Goal: Communication & Community: Answer question/provide support

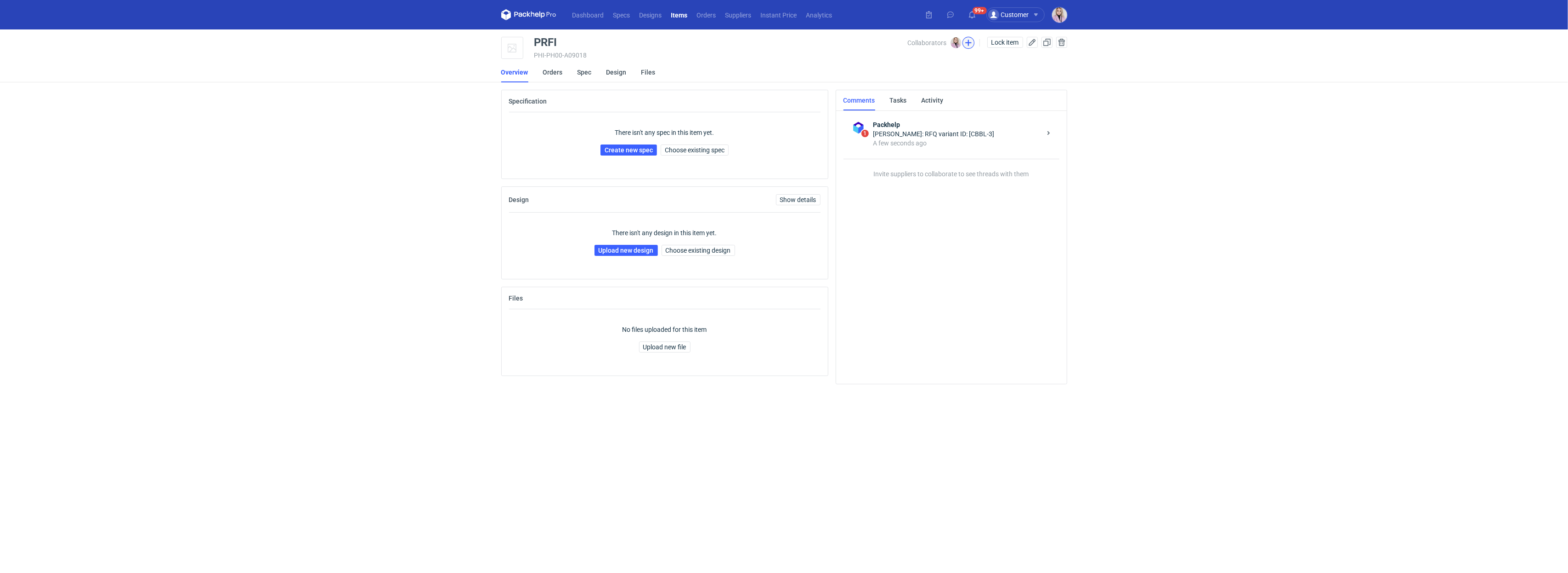
click at [967, 42] on button "button" at bounding box center [969, 43] width 12 height 12
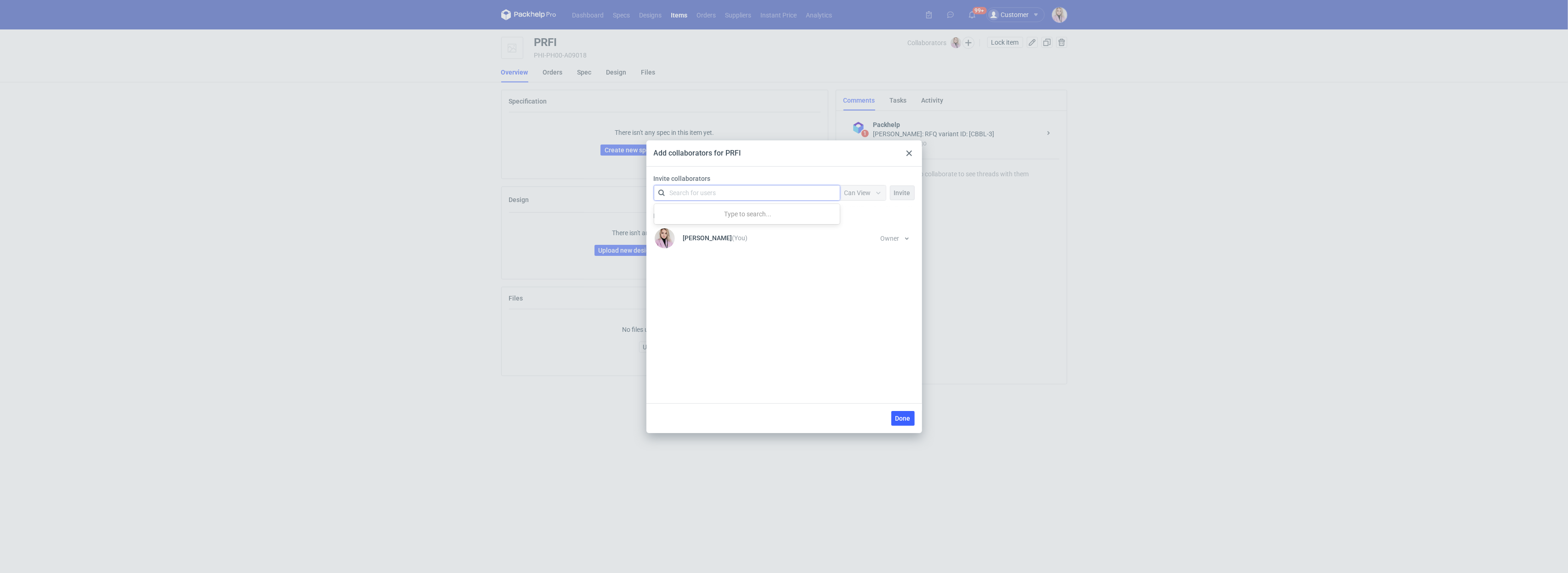
click at [717, 196] on div "Search for users" at bounding box center [745, 192] width 160 height 13
type input "adams"
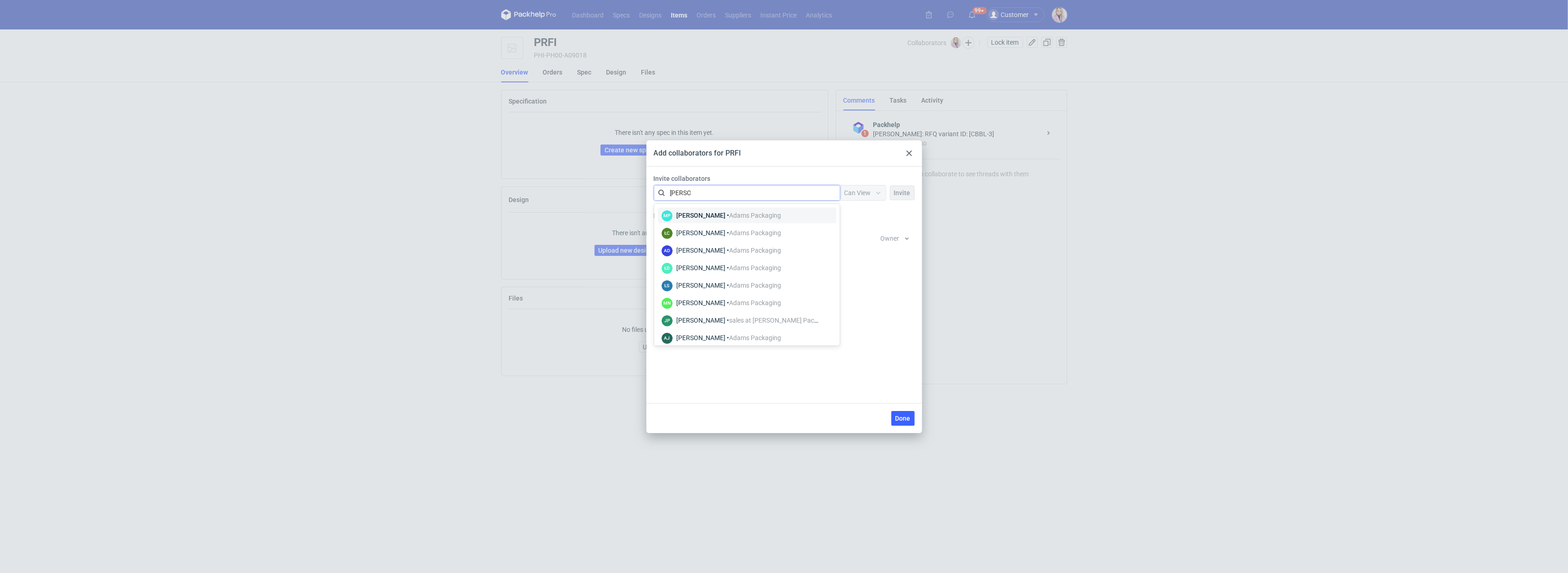
click at [707, 216] on div "[PERSON_NAME] • [PERSON_NAME] Packaging" at bounding box center [728, 215] width 105 height 10
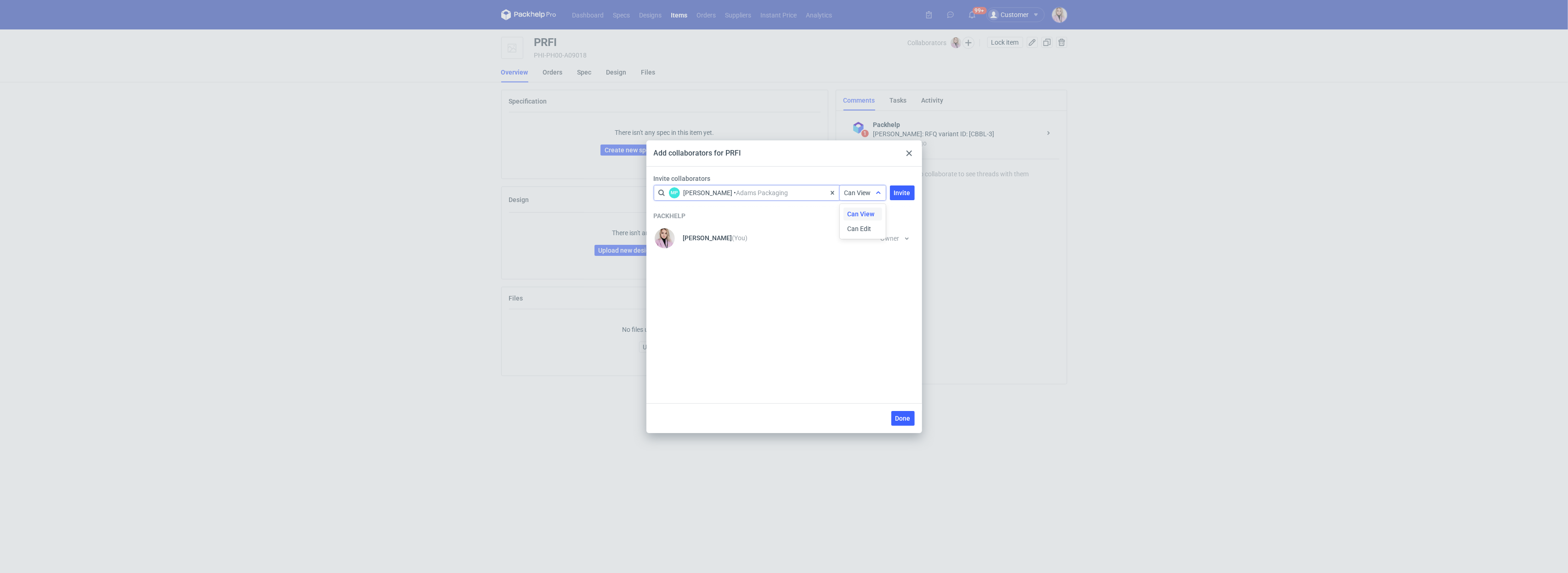
click at [877, 193] on icon at bounding box center [878, 192] width 4 height 3
click at [850, 222] on div "Can View Can Edit" at bounding box center [864, 222] width 41 height 31
click at [850, 225] on span "Can Edit" at bounding box center [860, 229] width 24 height 10
click at [899, 192] on span "Invite" at bounding box center [902, 192] width 16 height 6
click at [759, 191] on div "Search for users" at bounding box center [745, 192] width 160 height 13
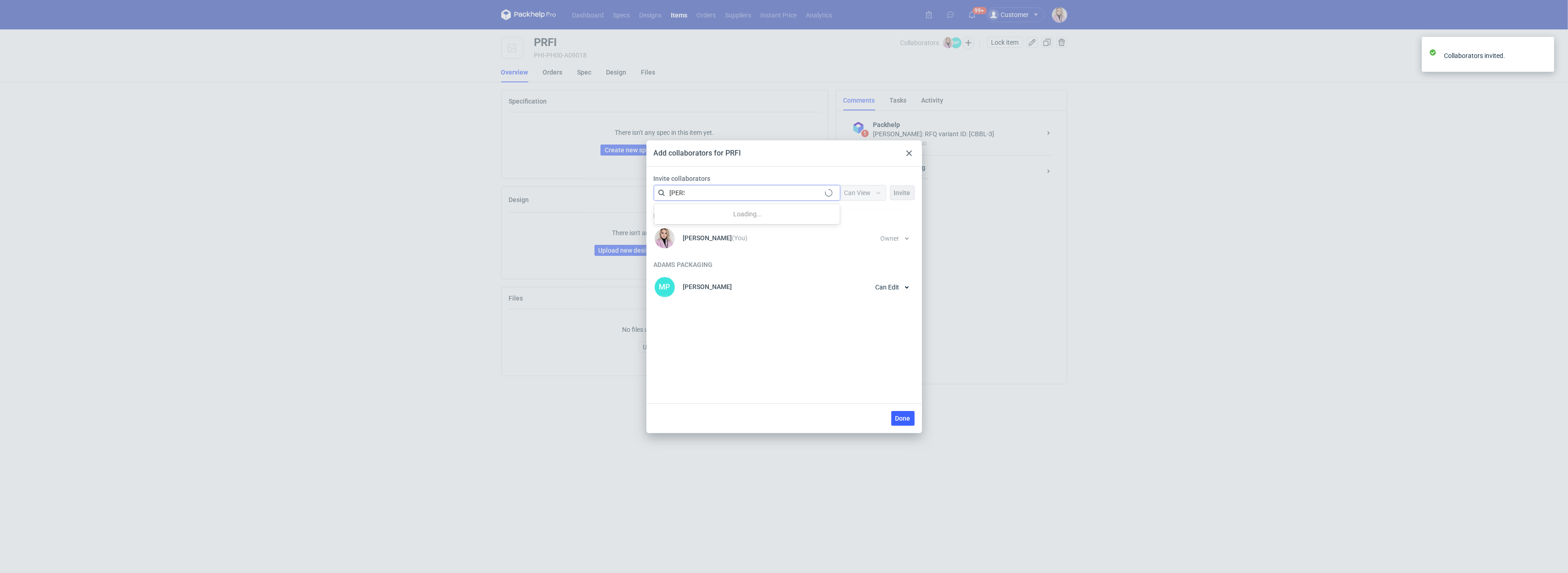
type input "czapr"
click at [720, 214] on div "Łukasz Czaprański • Adams Packaging" at bounding box center [728, 215] width 105 height 10
click at [852, 204] on div "Packhelp Klaudia Wiśniewska (You) Owner You cannot change owner's permission un…" at bounding box center [784, 253] width 261 height 98
click at [854, 194] on span "Can View" at bounding box center [858, 192] width 27 height 8
click at [855, 232] on span "Can Edit" at bounding box center [860, 229] width 24 height 10
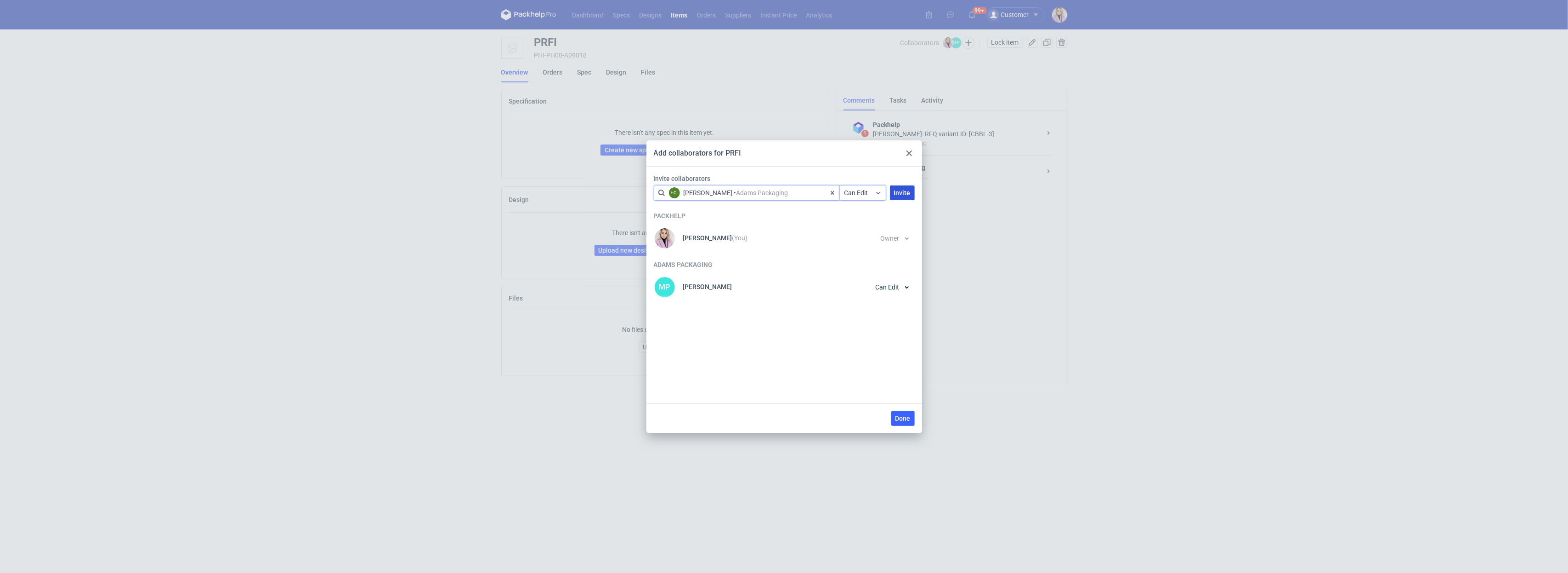
click at [905, 197] on button "Invite" at bounding box center [902, 192] width 25 height 15
click at [759, 191] on div "Search for users" at bounding box center [745, 192] width 160 height 13
type input "nowotna"
click at [736, 217] on div "[PERSON_NAME] • [PERSON_NAME] Packaging" at bounding box center [728, 215] width 105 height 10
click at [868, 199] on div "Can View" at bounding box center [862, 192] width 46 height 15
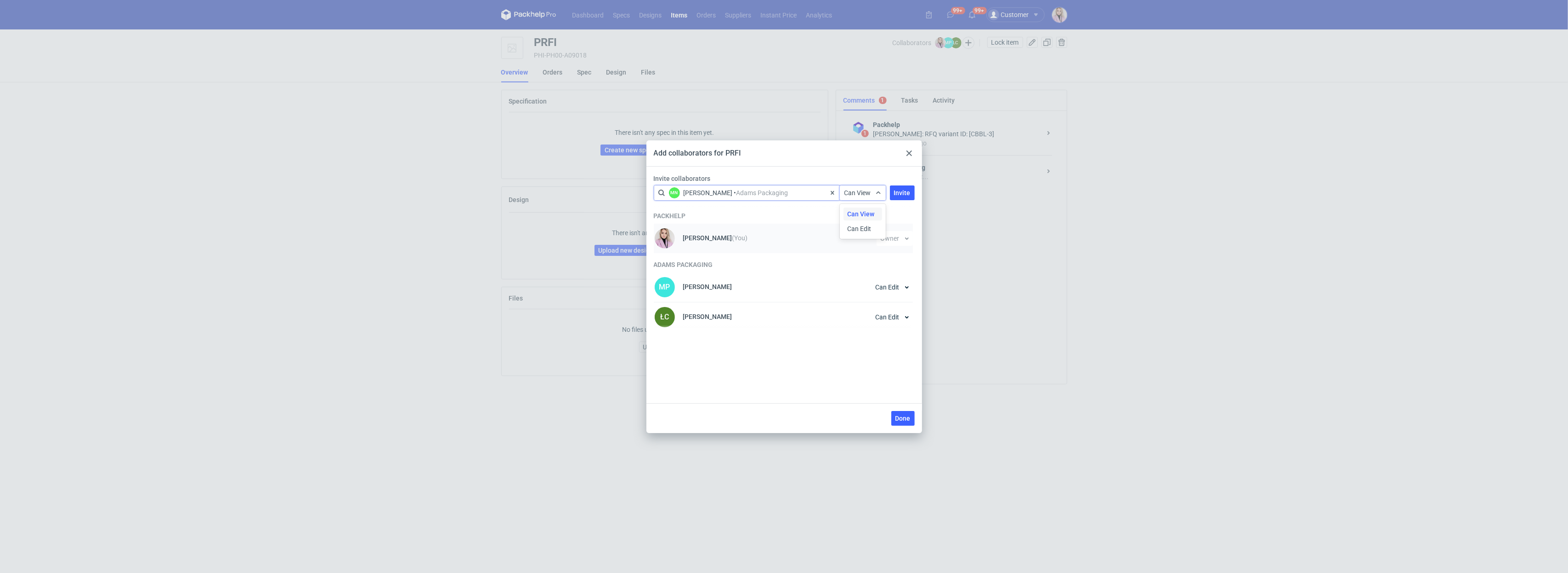
click at [868, 243] on li "Klaudia Wiśniewska (You) Owner You cannot change owner's permission until shari…" at bounding box center [784, 238] width 259 height 29
click at [869, 201] on div "Invite collaborators option <div title="Małgorzata Nowotna • Adams Packaging (m…" at bounding box center [784, 189] width 268 height 30
click at [869, 196] on div "Can View" at bounding box center [858, 192] width 27 height 10
click at [867, 228] on span "Can Edit" at bounding box center [860, 229] width 24 height 10
click at [900, 191] on span "Invite" at bounding box center [902, 192] width 16 height 6
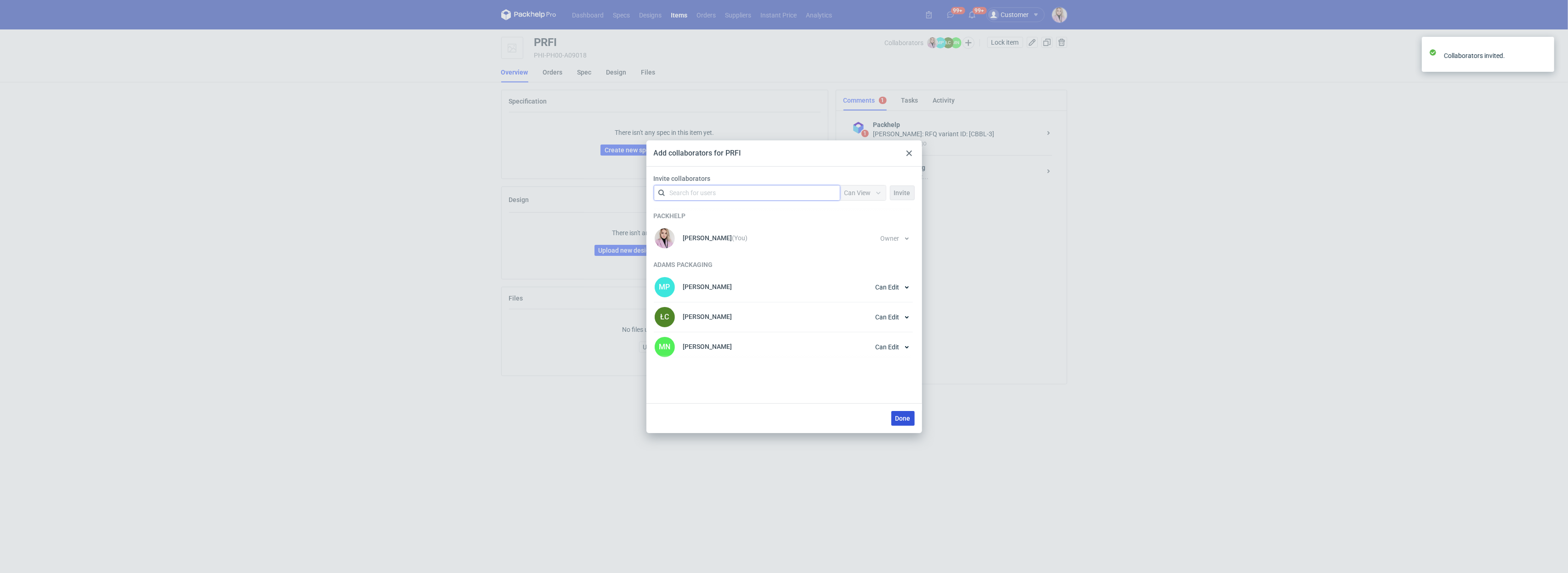
click at [898, 419] on span "Done" at bounding box center [904, 417] width 16 height 6
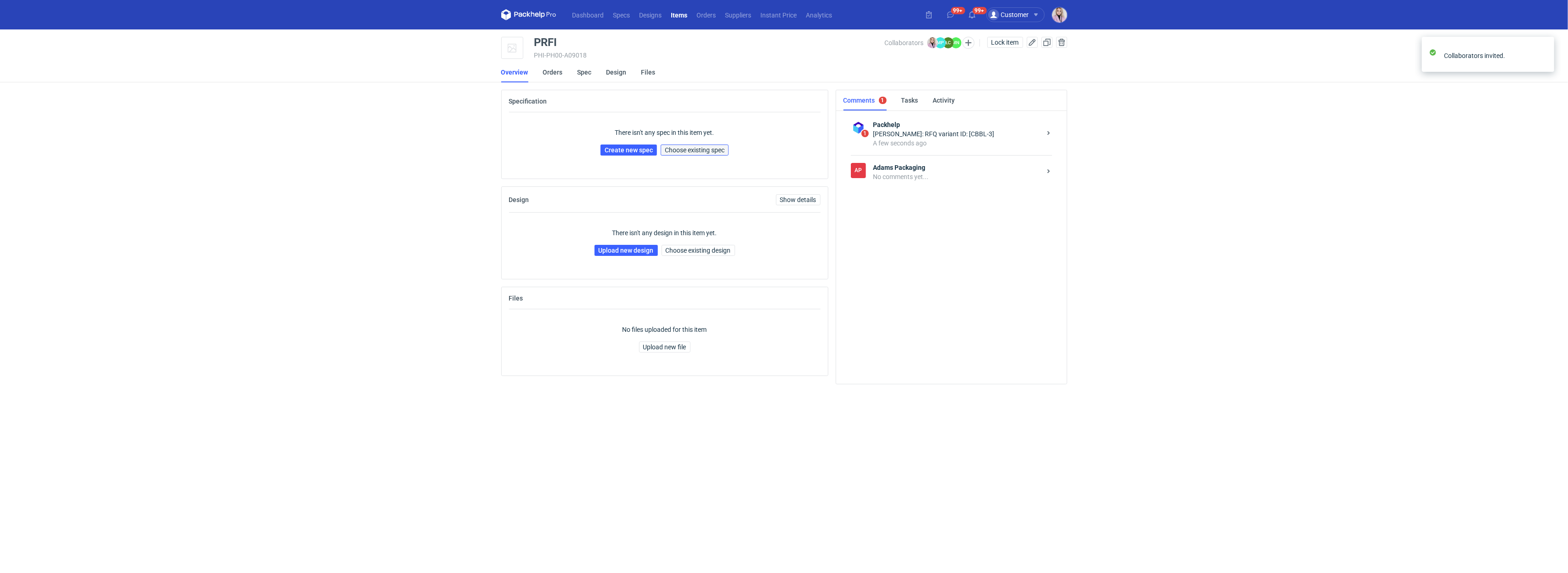
click at [703, 147] on span "Choose existing spec" at bounding box center [694, 149] width 60 height 6
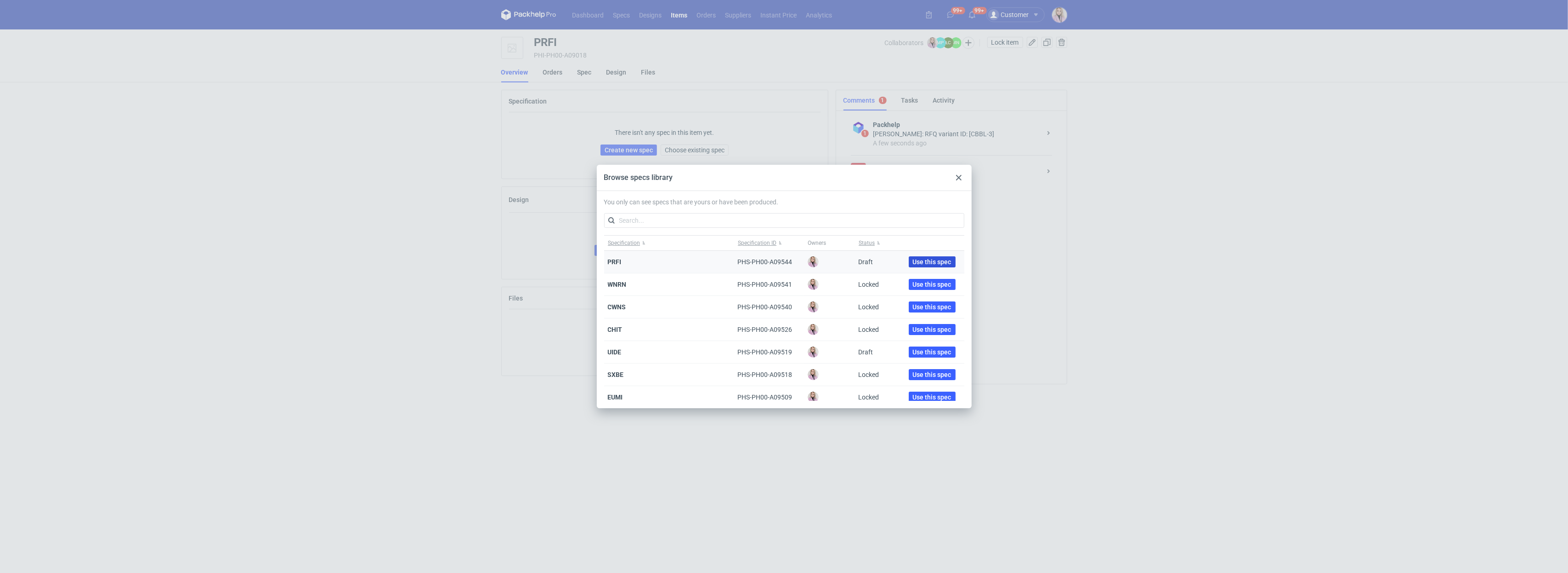
click at [915, 261] on span "Use this spec" at bounding box center [932, 261] width 39 height 6
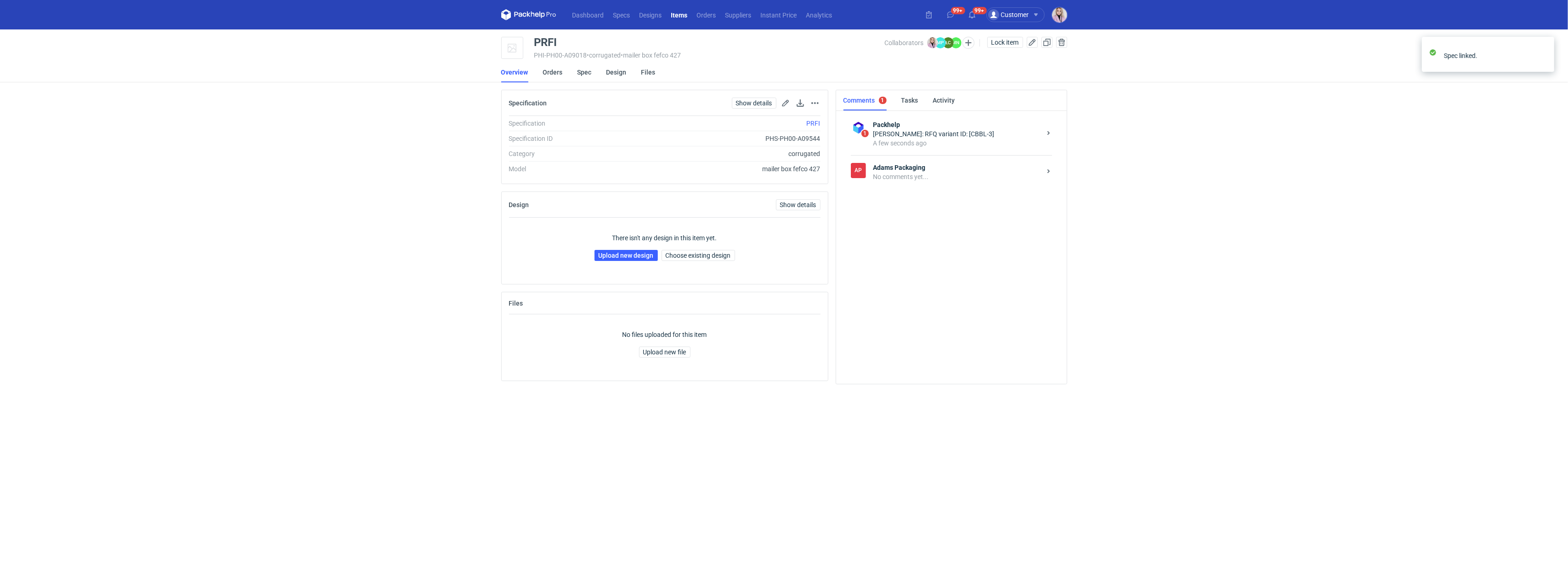
click at [918, 180] on div "No comments yet..." at bounding box center [957, 177] width 168 height 10
click at [893, 357] on textarea "Comment message" at bounding box center [961, 348] width 196 height 26
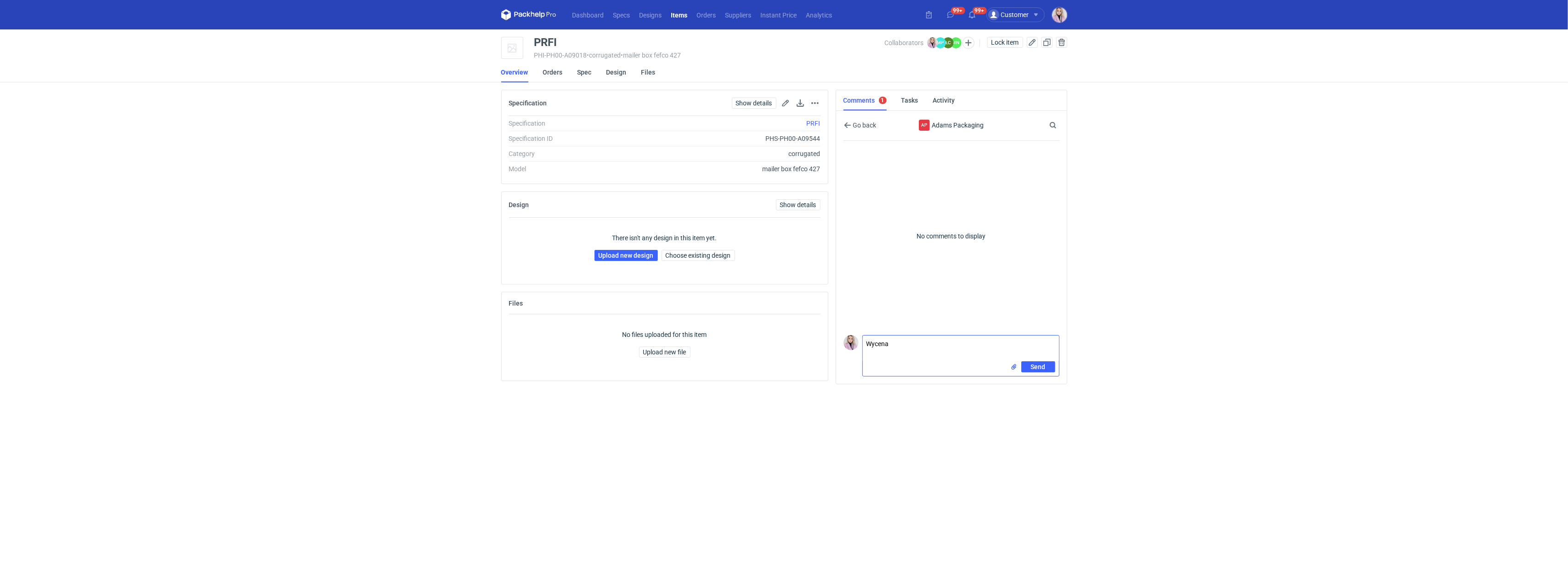
paste textarea "CBBL-3"
click at [923, 348] on textarea "Wycena CBBL-3" at bounding box center [961, 348] width 196 height 26
type textarea "Wycena CBBL-3, poproszę siatkę"
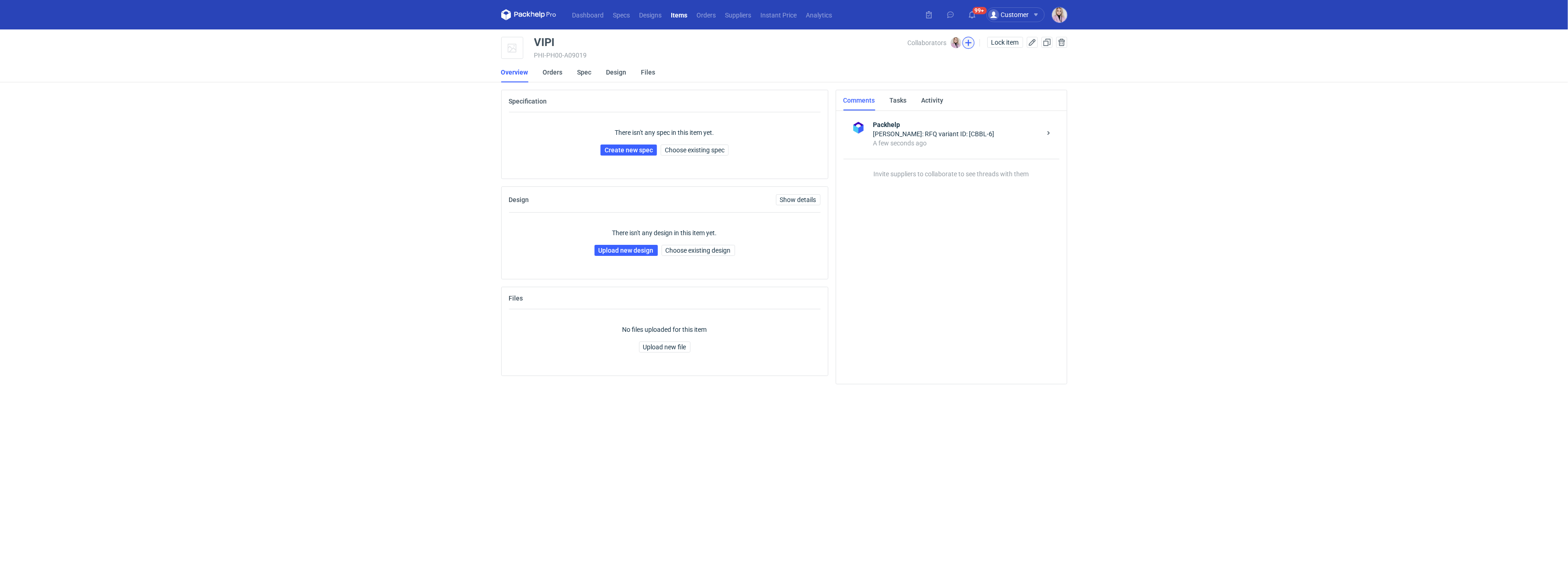
click at [967, 47] on button "button" at bounding box center [969, 43] width 12 height 12
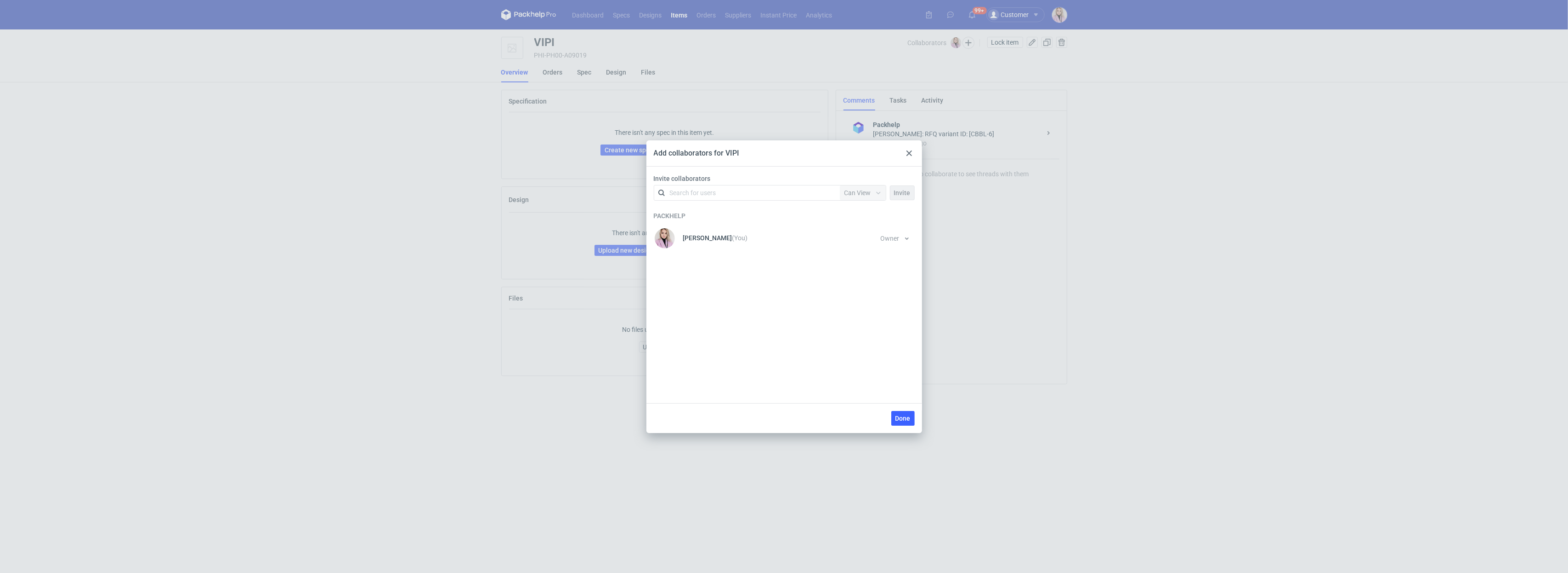
click at [772, 187] on div "Search for users" at bounding box center [745, 192] width 160 height 13
type input "[PERSON_NAME]"
click at [720, 214] on div "[PERSON_NAME] • [PERSON_NAME] Packaging" at bounding box center [728, 215] width 105 height 10
click at [855, 196] on span "Can View" at bounding box center [858, 192] width 27 height 8
click at [857, 226] on span "Can Edit" at bounding box center [860, 229] width 24 height 10
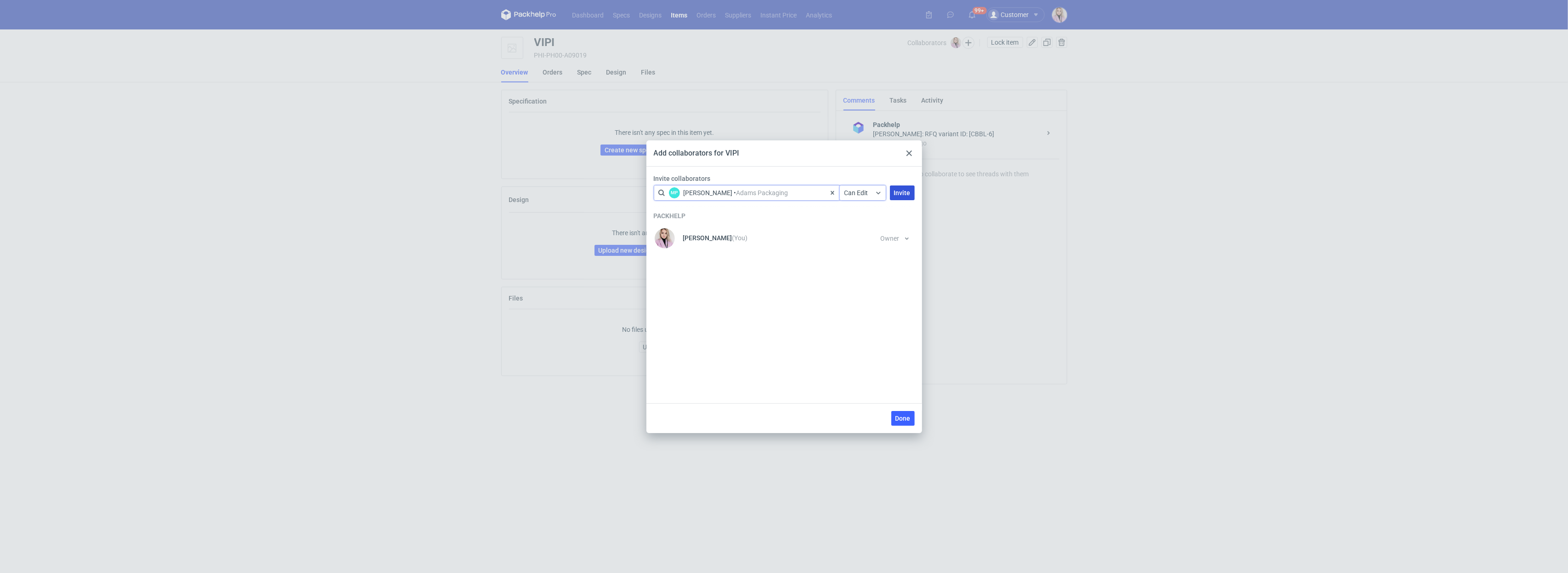
click at [899, 190] on span "Invite" at bounding box center [902, 192] width 16 height 6
click at [758, 194] on div "Search for users" at bounding box center [745, 192] width 160 height 13
type input "nowot"
click at [718, 216] on div "[PERSON_NAME] • [PERSON_NAME] Packaging" at bounding box center [728, 215] width 105 height 10
click at [848, 196] on div "Can View" at bounding box center [862, 192] width 46 height 15
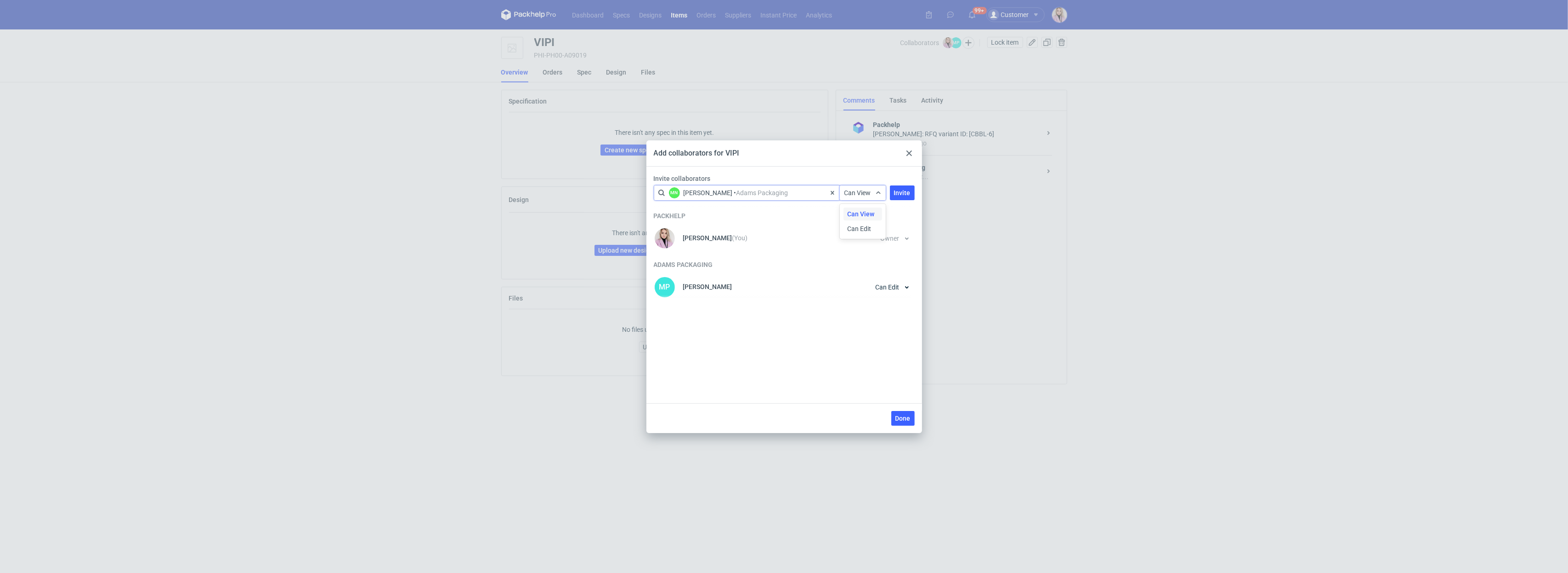
click at [848, 235] on div "Can View Can Edit" at bounding box center [864, 222] width 41 height 31
click at [861, 224] on span "Can Edit" at bounding box center [860, 229] width 24 height 10
click at [891, 196] on button "Invite" at bounding box center [902, 192] width 25 height 15
click at [770, 194] on div "Search for users" at bounding box center [745, 192] width 160 height 13
type input "czapr"
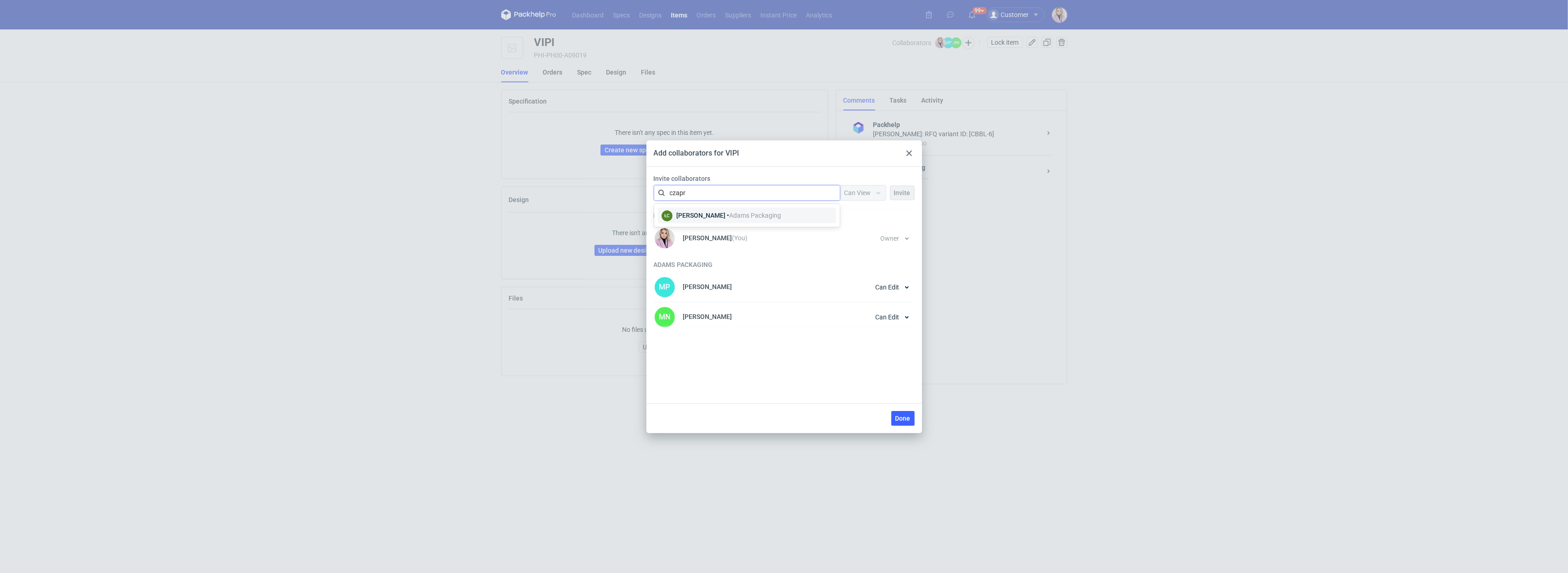
click at [757, 217] on span "Adams Packaging" at bounding box center [755, 215] width 52 height 8
click at [855, 195] on span "Can View" at bounding box center [858, 192] width 27 height 8
click at [855, 234] on div "Can Edit" at bounding box center [863, 229] width 39 height 13
click at [903, 195] on span "Invite" at bounding box center [902, 192] width 16 height 6
click at [903, 417] on span "Done" at bounding box center [904, 417] width 16 height 6
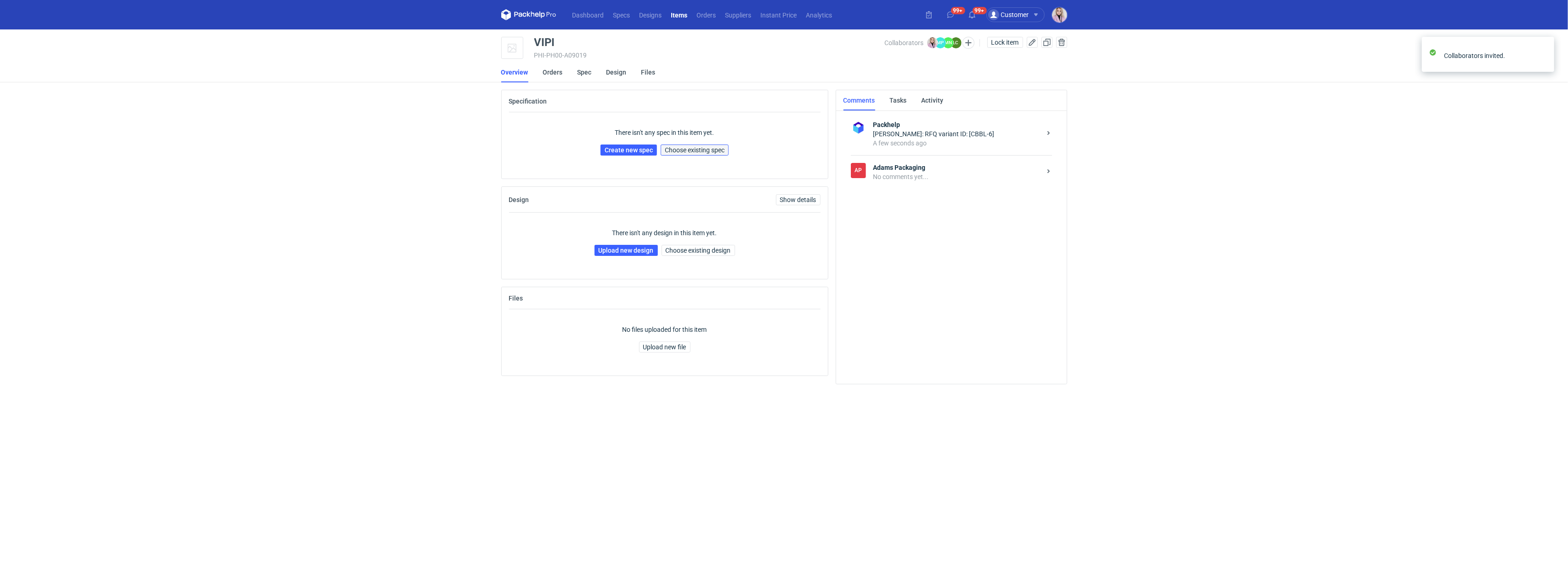
click at [695, 151] on span "Choose existing spec" at bounding box center [694, 149] width 60 height 6
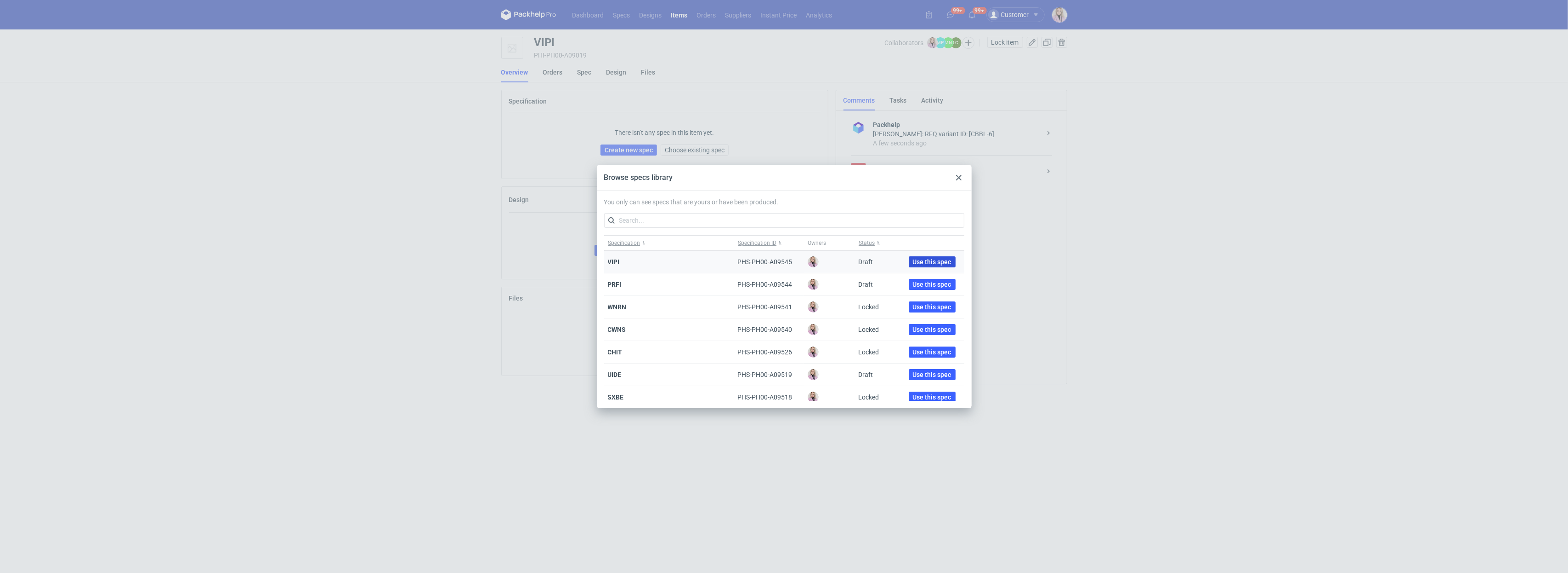
click at [933, 262] on span "Use this spec" at bounding box center [932, 261] width 39 height 6
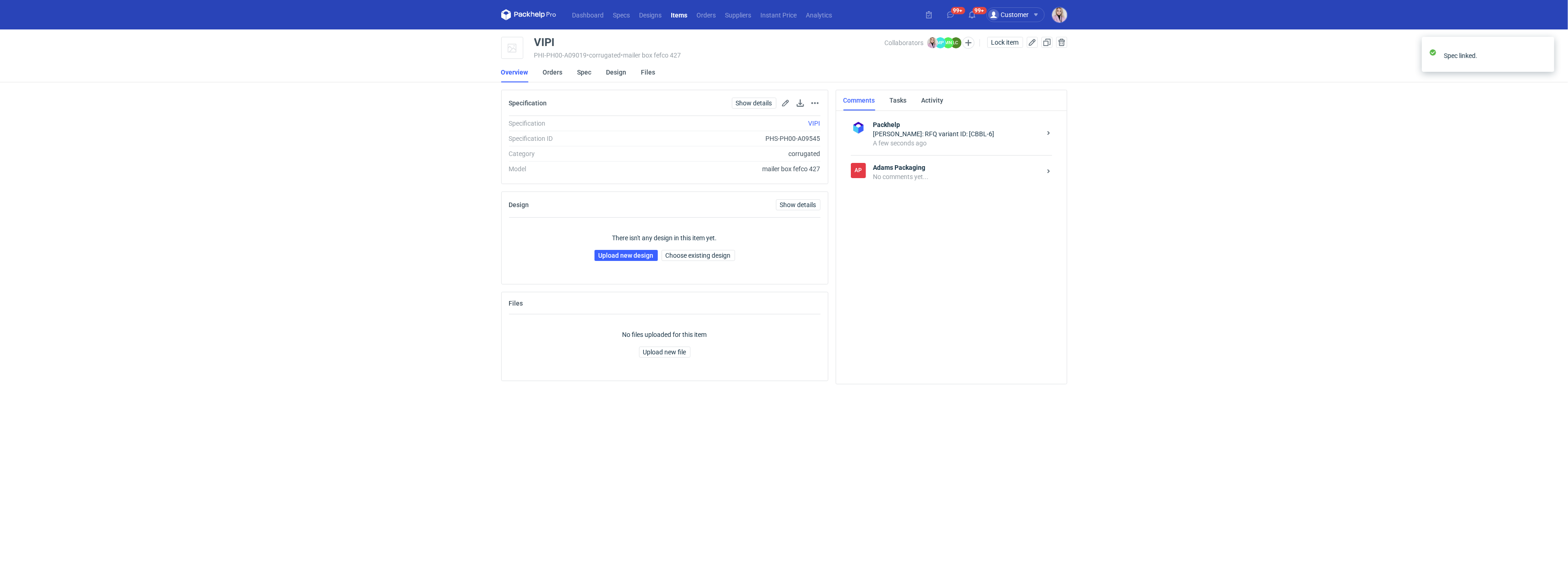
click at [906, 190] on div "Packhelp [PERSON_NAME]: RFQ variant ID: [CBBL-6] A few seconds ago [PERSON_NAME…" at bounding box center [952, 242] width 216 height 267
click at [912, 178] on div "No comments yet..." at bounding box center [957, 177] width 168 height 10
click at [888, 343] on textarea "Comment message" at bounding box center [961, 348] width 196 height 26
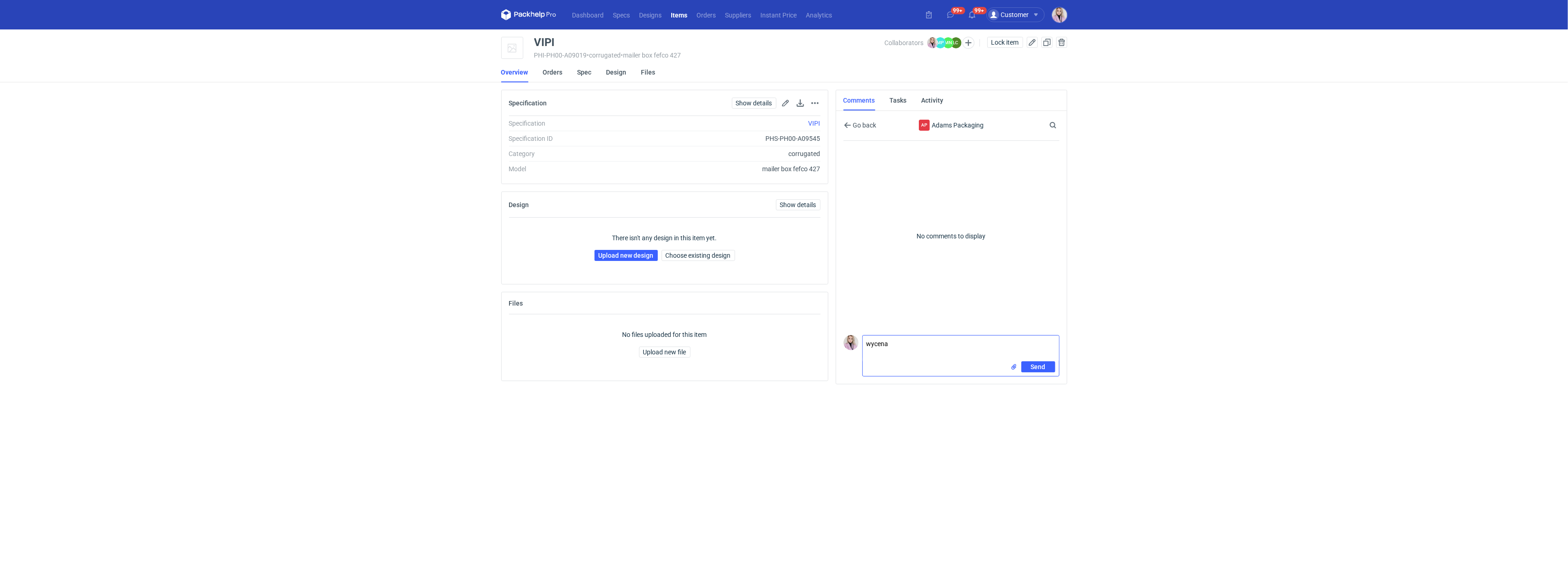
paste textarea "CBBL-6"
click at [938, 341] on textarea "wycena CBBL-6" at bounding box center [961, 348] width 196 height 26
type textarea "wycena CBBL-6, poproszę siatkę"
